Goal: Navigation & Orientation: Find specific page/section

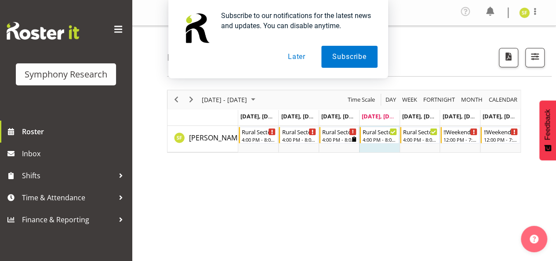
click at [301, 54] on button "Later" at bounding box center [297, 57] width 40 height 22
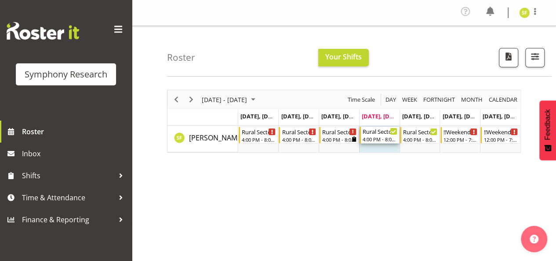
click at [394, 131] on icon "Timeline Week of September 4, 2025" at bounding box center [393, 131] width 4 height 4
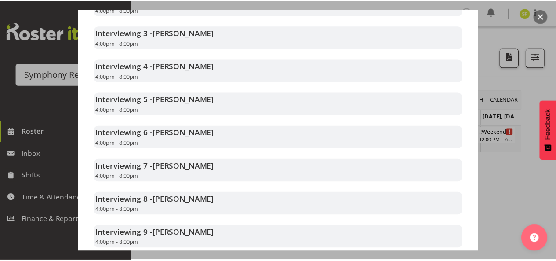
scroll to position [286, 0]
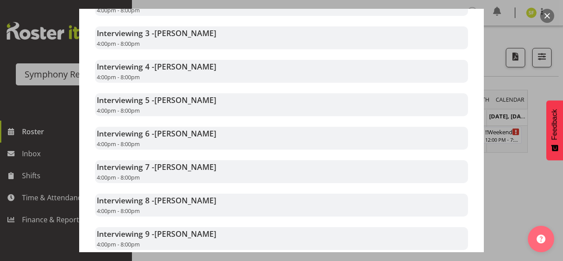
click at [536, 165] on div at bounding box center [281, 130] width 563 height 261
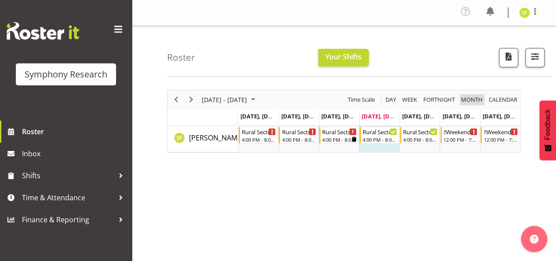
click at [470, 98] on span "Month" at bounding box center [471, 99] width 23 height 11
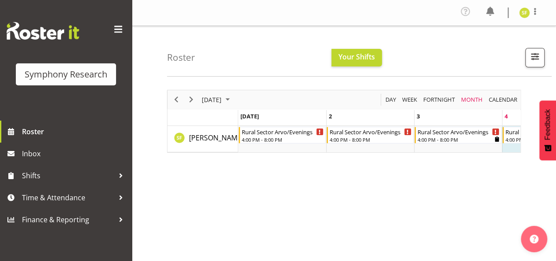
drag, startPoint x: 252, startPoint y: 159, endPoint x: 274, endPoint y: 165, distance: 23.7
click at [274, 165] on div "September 2025 Today Day Week Fortnight Month calendar Month Agenda Time Scale …" at bounding box center [361, 259] width 389 height 352
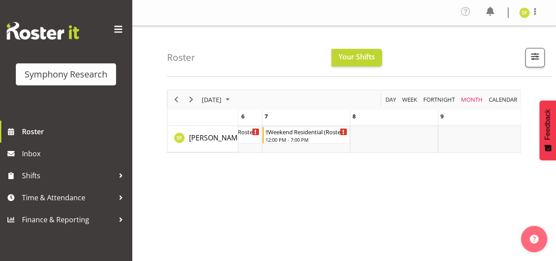
scroll to position [0, 507]
click at [356, 130] on td "of September 2025" at bounding box center [391, 139] width 88 height 26
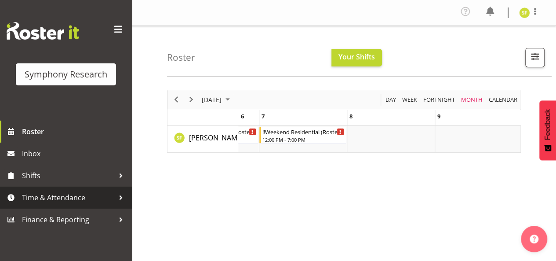
click at [79, 202] on span "Time & Attendance" at bounding box center [68, 197] width 92 height 13
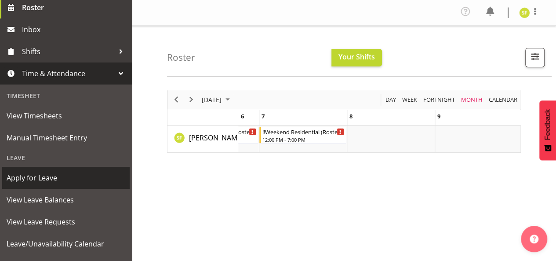
scroll to position [127, 0]
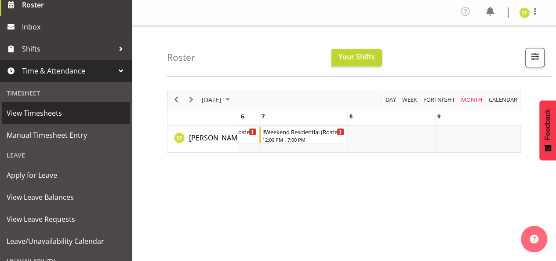
click at [67, 117] on span "View Timesheets" at bounding box center [66, 112] width 119 height 13
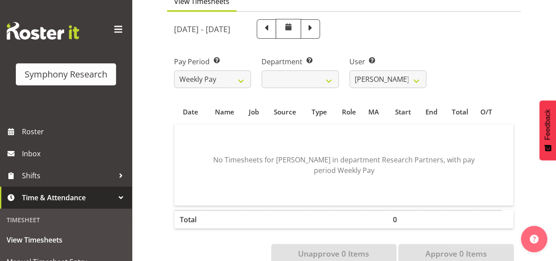
scroll to position [88, 0]
click at [331, 82] on select "Research Partners Research Partners" at bounding box center [300, 80] width 77 height 18
click at [262, 71] on select "Research Partners Research Partners" at bounding box center [300, 80] width 77 height 18
click at [310, 78] on select "Research Partners Research Partners" at bounding box center [300, 80] width 77 height 18
select select "51"
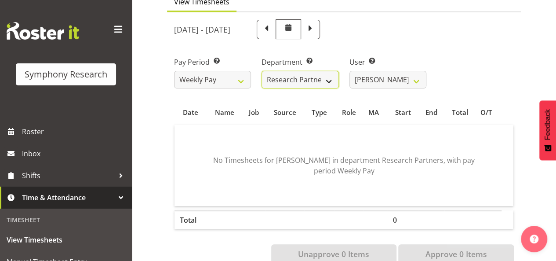
click at [262, 71] on select "Research Partners Research Partners" at bounding box center [300, 80] width 77 height 18
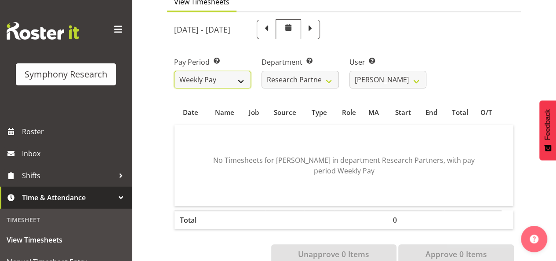
click at [222, 78] on select "Weekly Pay" at bounding box center [212, 80] width 77 height 18
click at [214, 77] on select "Weekly Pay" at bounding box center [212, 80] width 77 height 18
click at [272, 26] on span at bounding box center [266, 28] width 11 height 11
select select
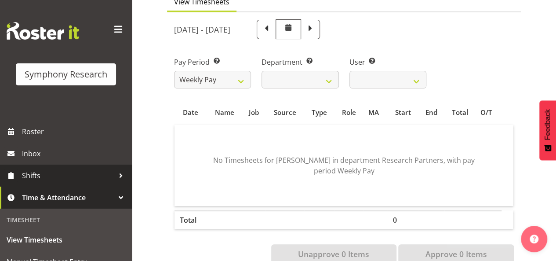
click at [50, 177] on span "Shifts" at bounding box center [68, 175] width 92 height 13
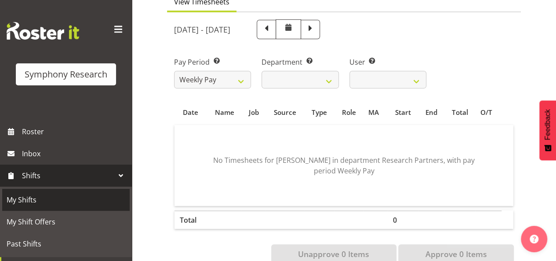
click at [38, 203] on span "My Shifts" at bounding box center [66, 199] width 119 height 13
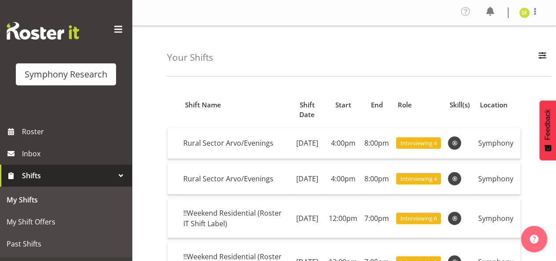
click at [47, 170] on span "Shifts" at bounding box center [68, 175] width 92 height 13
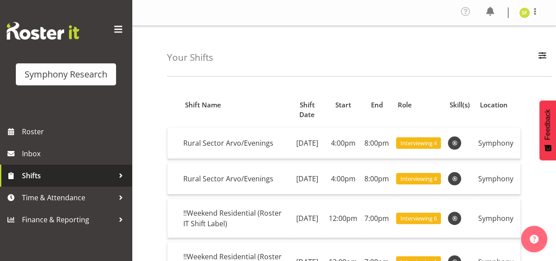
click at [47, 170] on span "Shifts" at bounding box center [68, 175] width 92 height 13
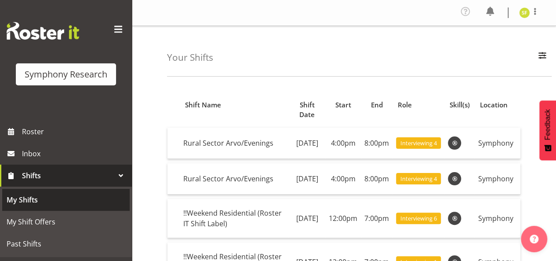
scroll to position [40, 0]
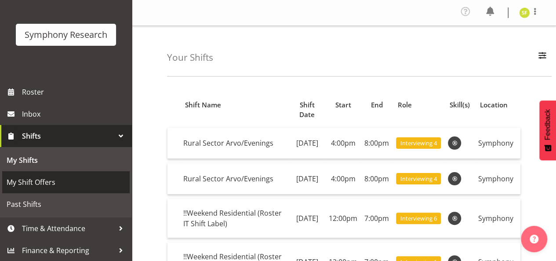
click at [47, 182] on span "My Shift Offers" at bounding box center [66, 181] width 119 height 13
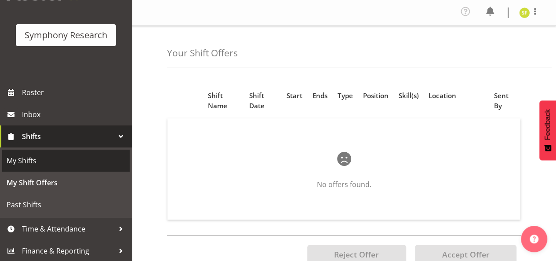
scroll to position [40, 0]
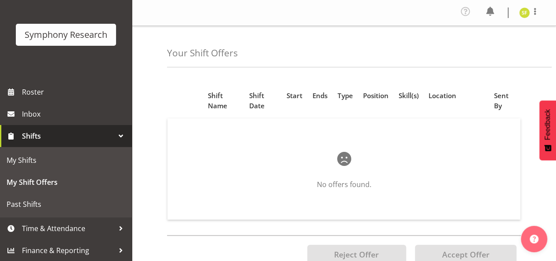
click at [47, 131] on span "Shifts" at bounding box center [68, 135] width 92 height 13
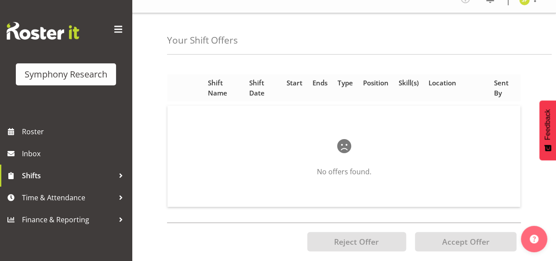
scroll to position [0, 0]
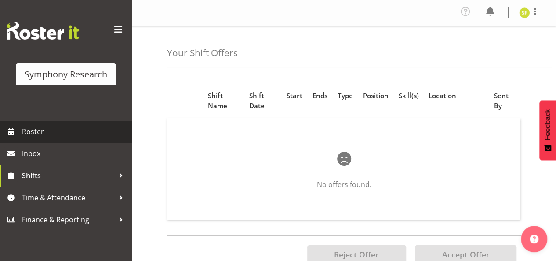
click at [41, 127] on span "Roster" at bounding box center [75, 131] width 106 height 13
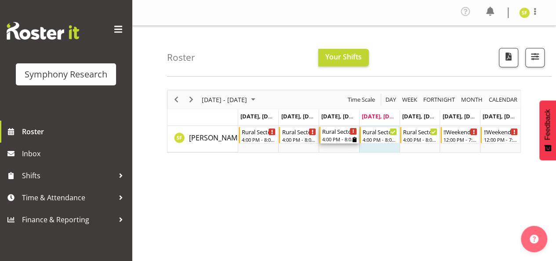
click at [339, 139] on div "4:00 PM - 8:00 PM" at bounding box center [339, 138] width 35 height 7
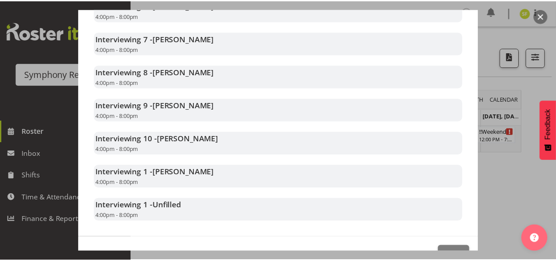
scroll to position [441, 0]
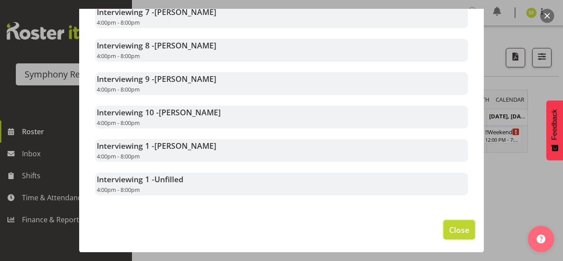
click at [449, 230] on span "Close" at bounding box center [459, 229] width 20 height 11
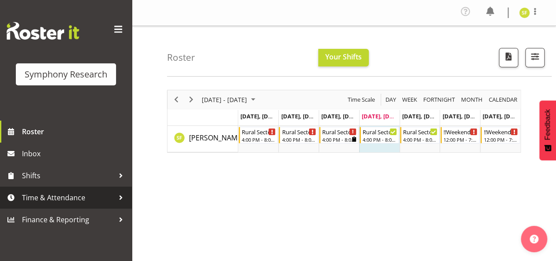
click at [63, 195] on span "Time & Attendance" at bounding box center [68, 197] width 92 height 13
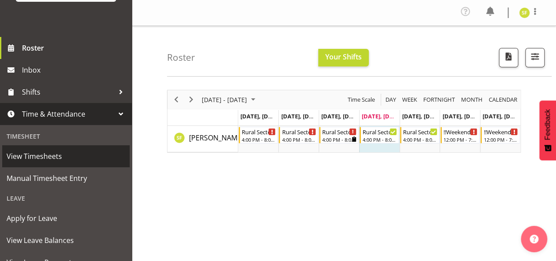
scroll to position [94, 0]
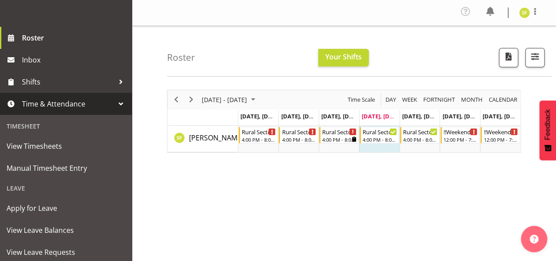
click at [104, 106] on span "Time & Attendance" at bounding box center [68, 103] width 92 height 13
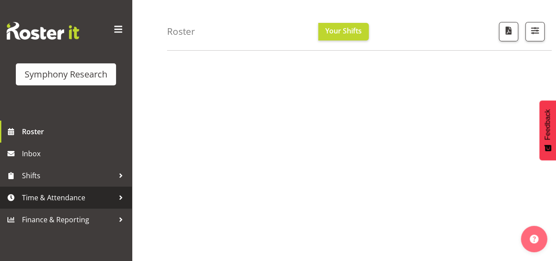
scroll to position [115, 0]
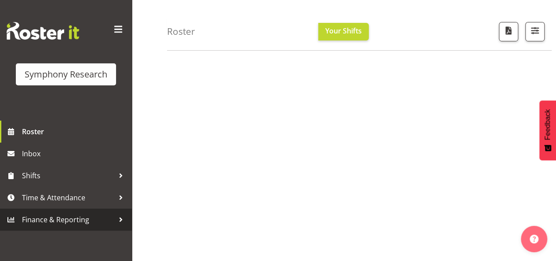
click at [108, 219] on span "Finance & Reporting" at bounding box center [68, 219] width 92 height 13
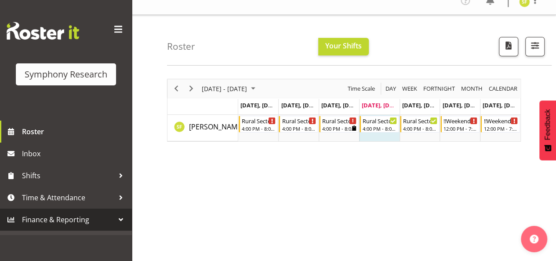
scroll to position [0, 0]
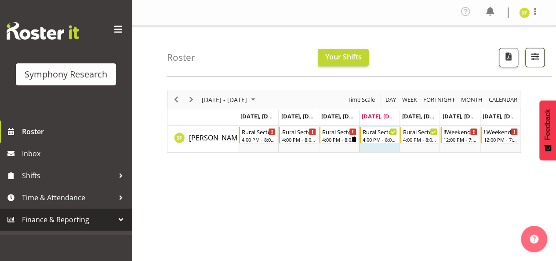
click at [536, 56] on span "button" at bounding box center [534, 56] width 11 height 11
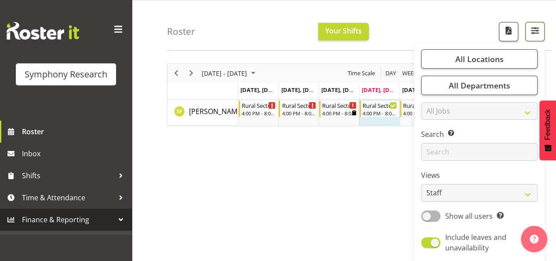
scroll to position [27, 0]
click at [431, 239] on span at bounding box center [430, 242] width 19 height 11
click at [427, 240] on input "Include leaves and unavailability" at bounding box center [424, 243] width 6 height 6
click at [438, 238] on span at bounding box center [430, 242] width 19 height 11
click at [427, 240] on input "Include leaves and unavailability" at bounding box center [424, 243] width 6 height 6
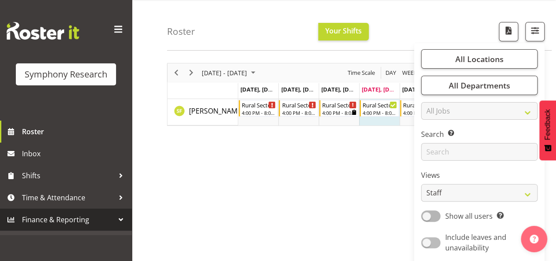
checkbox input "true"
click at [532, 35] on span "button" at bounding box center [534, 30] width 11 height 11
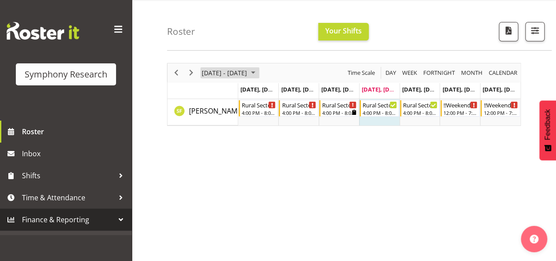
click at [248, 69] on span "[DATE] - [DATE]" at bounding box center [224, 72] width 47 height 11
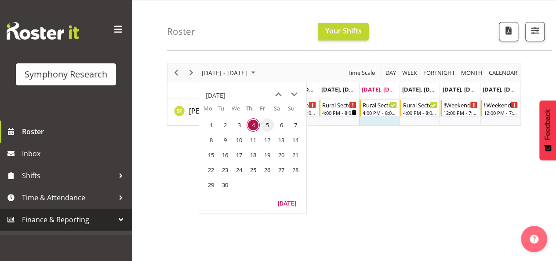
click at [268, 123] on span "5" at bounding box center [267, 124] width 13 height 13
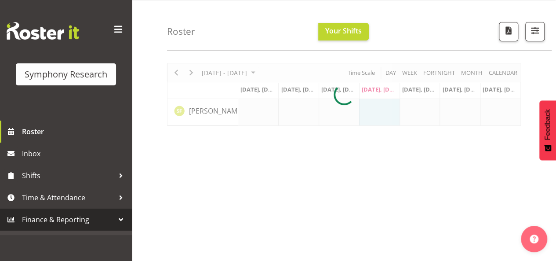
click at [268, 66] on div at bounding box center [344, 94] width 354 height 63
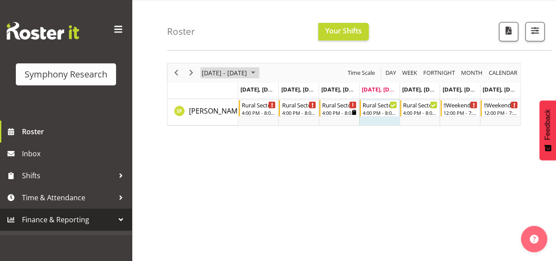
click at [248, 69] on span "[DATE] - [DATE]" at bounding box center [224, 72] width 47 height 11
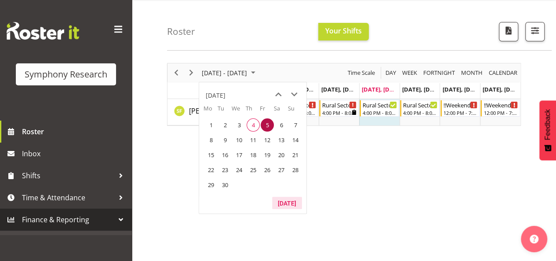
click at [287, 202] on button "[DATE]" at bounding box center [287, 203] width 30 height 12
